Goal: Check status: Check status

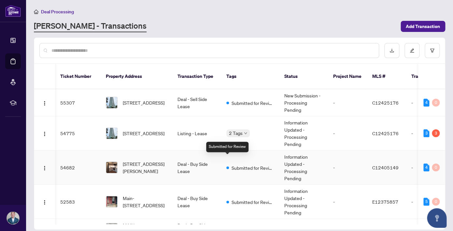
scroll to position [0, 23]
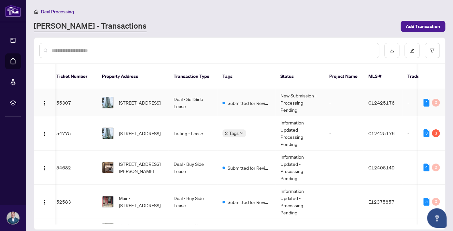
scroll to position [0, 3]
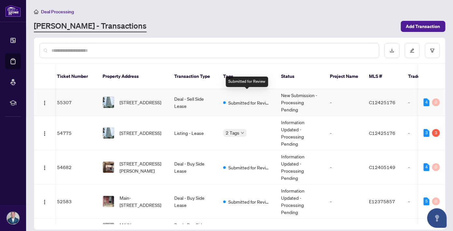
click at [237, 99] on span "Submitted for Review" at bounding box center [249, 102] width 42 height 7
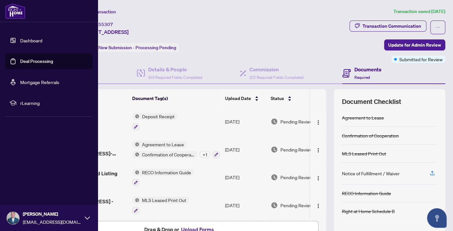
click at [34, 59] on link "Deal Processing" at bounding box center [36, 61] width 33 height 6
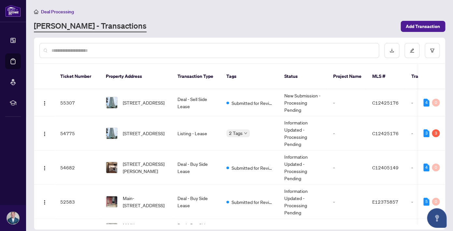
click at [220, 18] on div "Deal Processing [PERSON_NAME] - Transactions Add Transaction" at bounding box center [239, 20] width 411 height 24
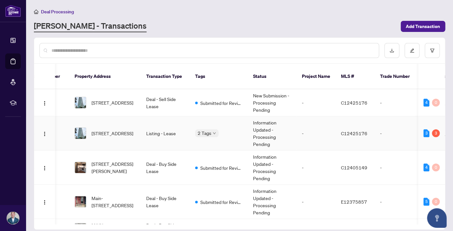
scroll to position [0, 74]
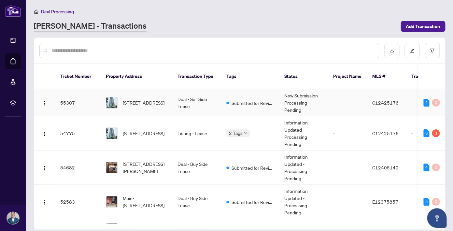
click at [204, 97] on td "Deal - Sell Side Lease" at bounding box center [196, 102] width 49 height 27
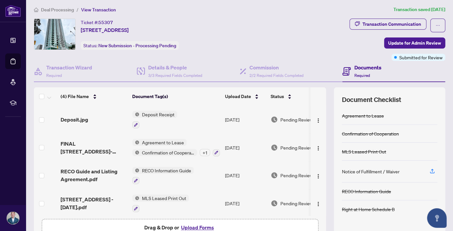
scroll to position [1, 0]
